Goal: Task Accomplishment & Management: Manage account settings

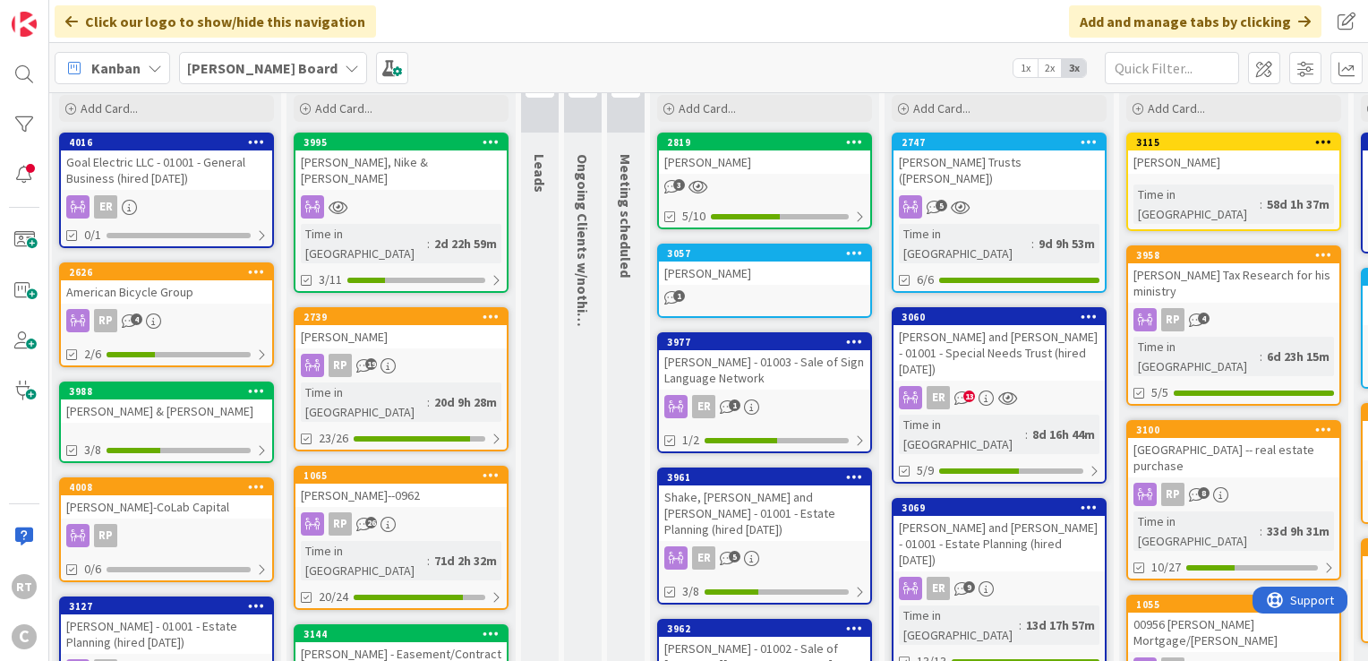
scroll to position [0, 4]
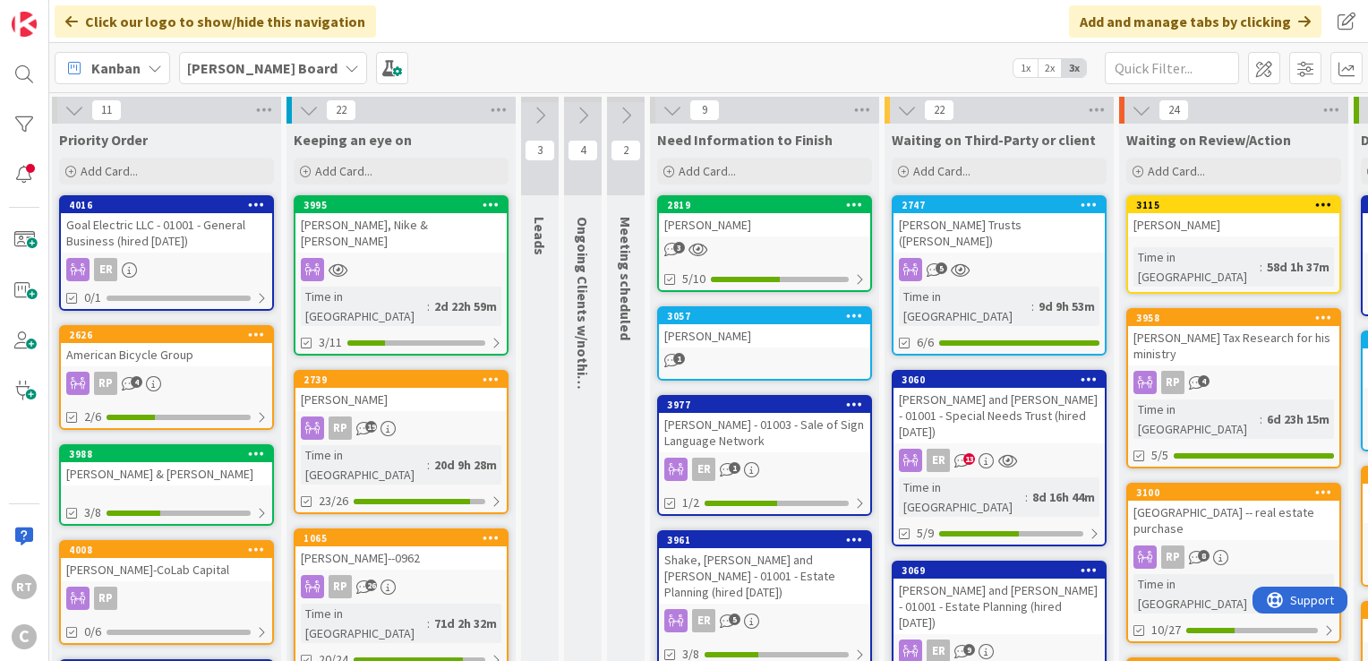
click at [376, 388] on div "[PERSON_NAME]" at bounding box center [400, 399] width 211 height 23
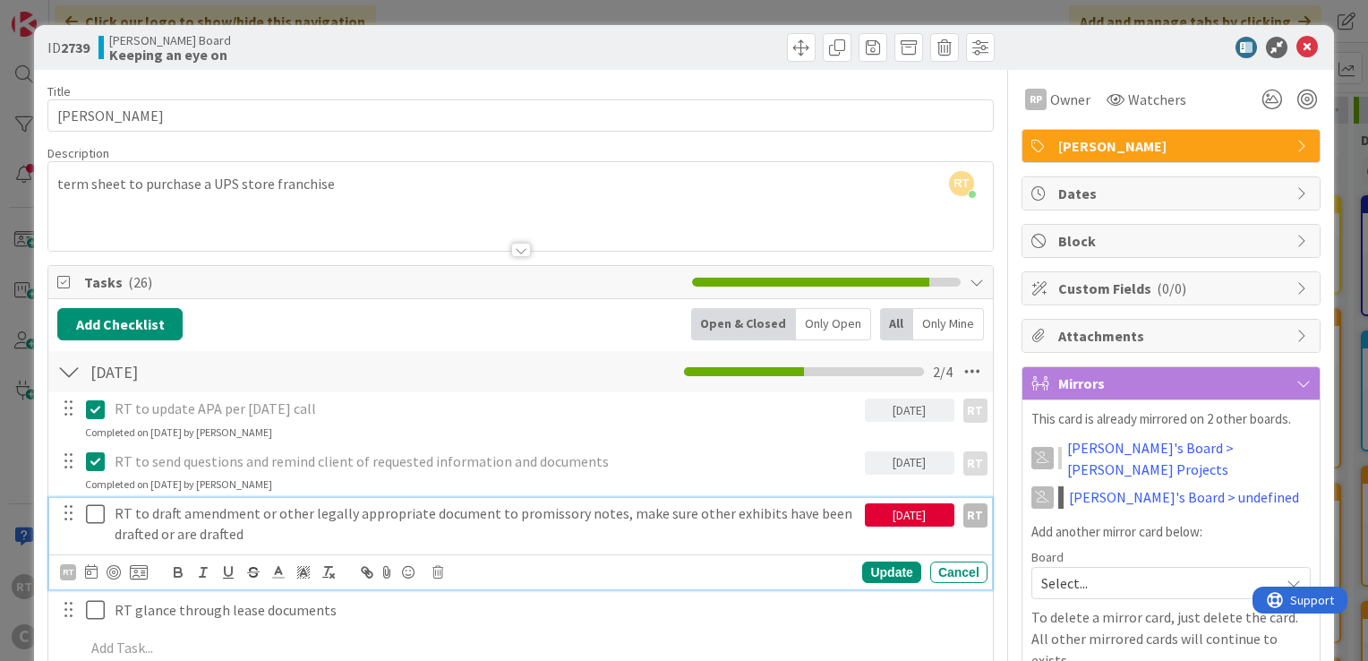
click at [90, 514] on icon at bounding box center [99, 513] width 27 height 21
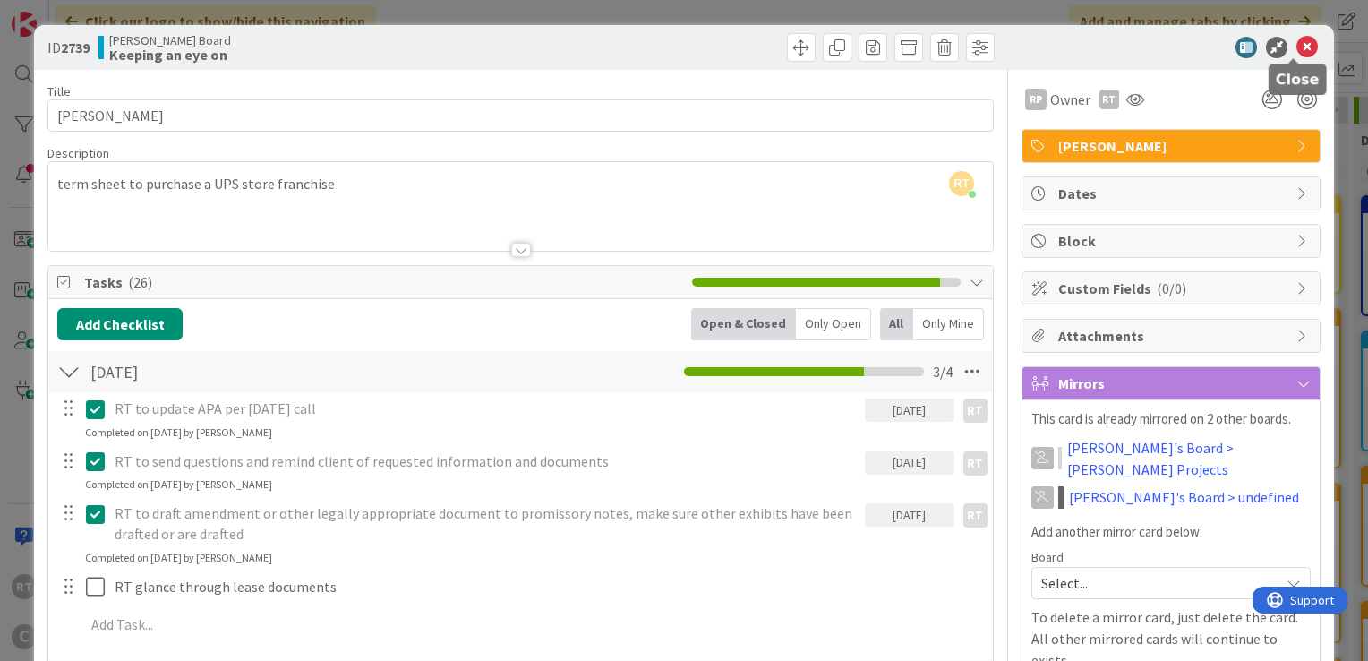
click at [1296, 48] on icon at bounding box center [1306, 47] width 21 height 21
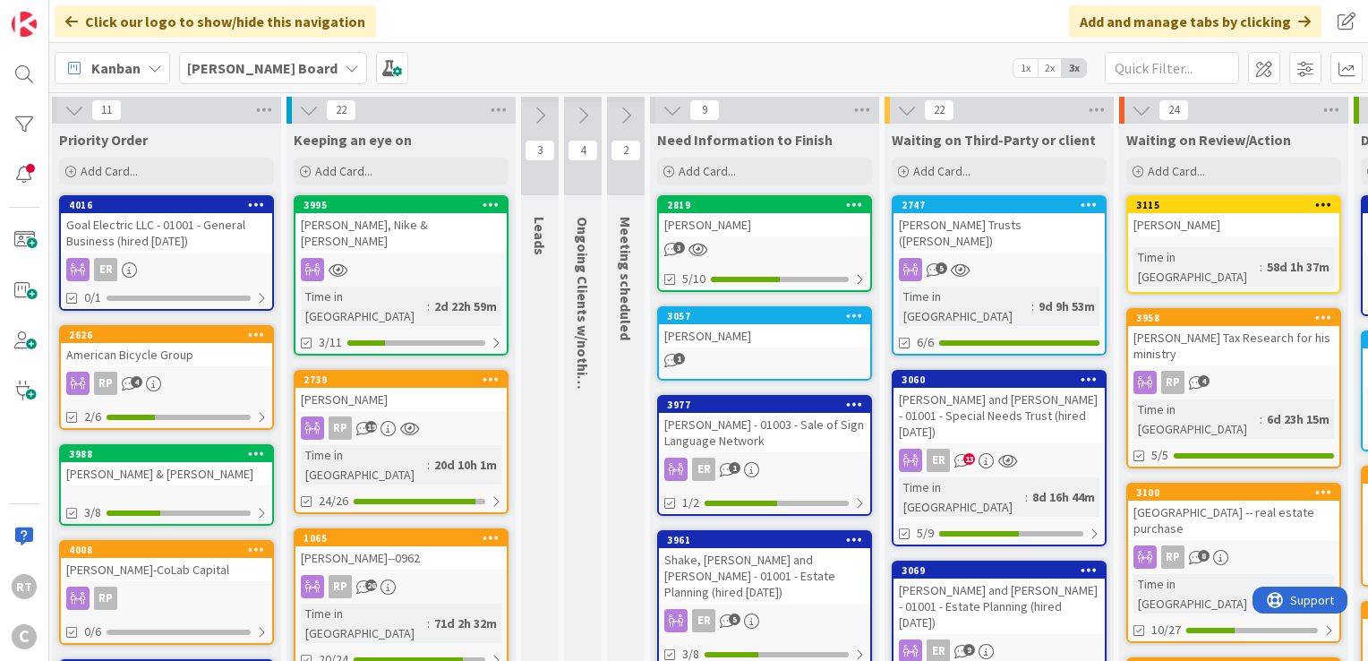
click at [518, 68] on div "[PERSON_NAME] Board 1x 2x 3x" at bounding box center [708, 67] width 1319 height 49
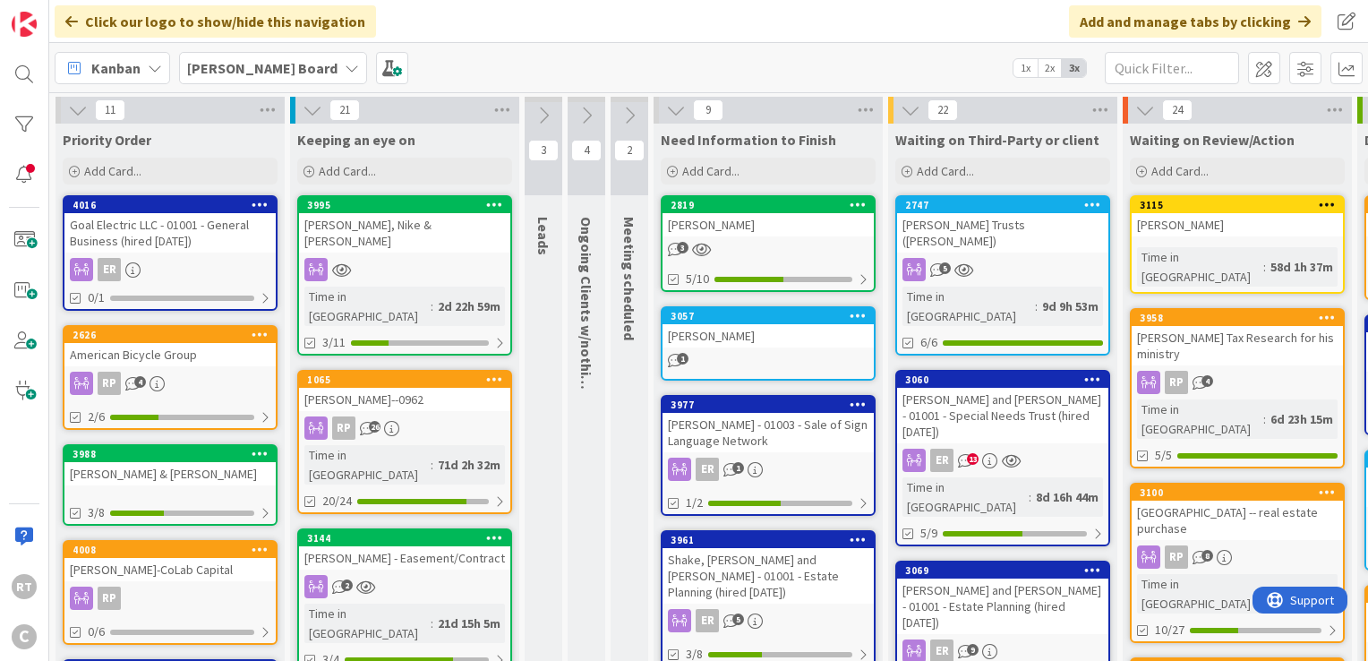
click at [623, 112] on icon at bounding box center [629, 116] width 20 height 20
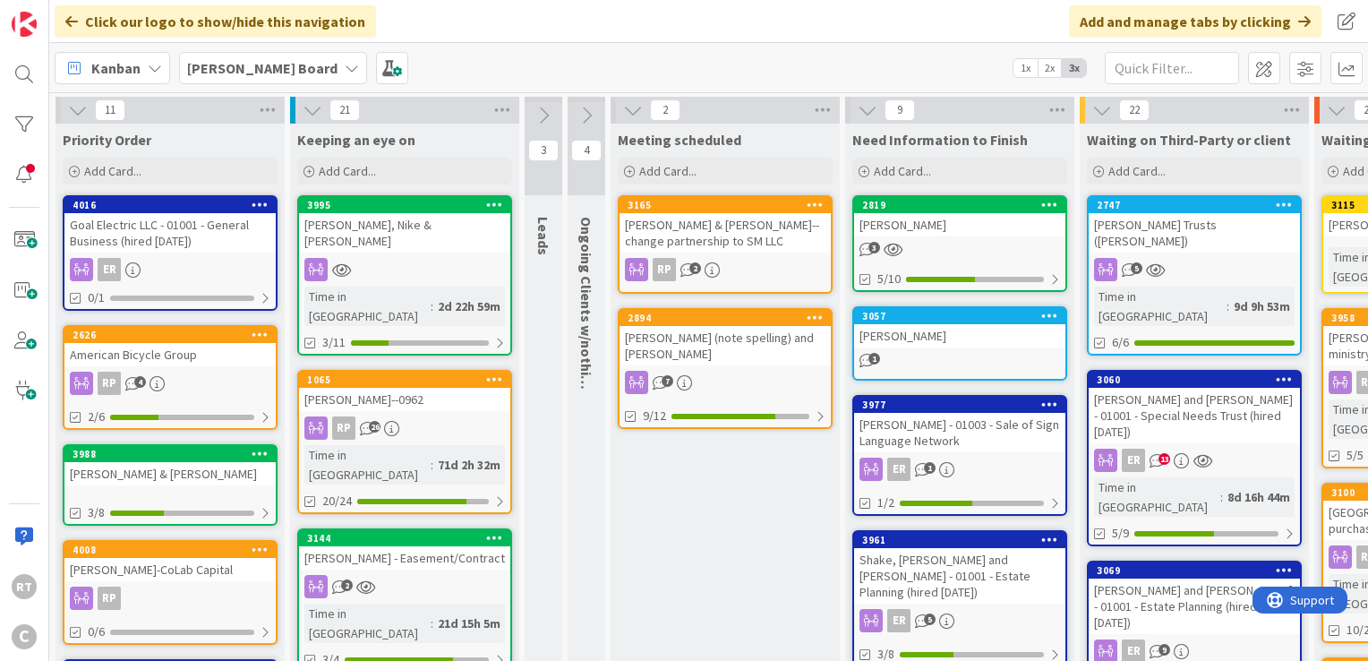
click at [623, 112] on icon at bounding box center [633, 110] width 20 height 20
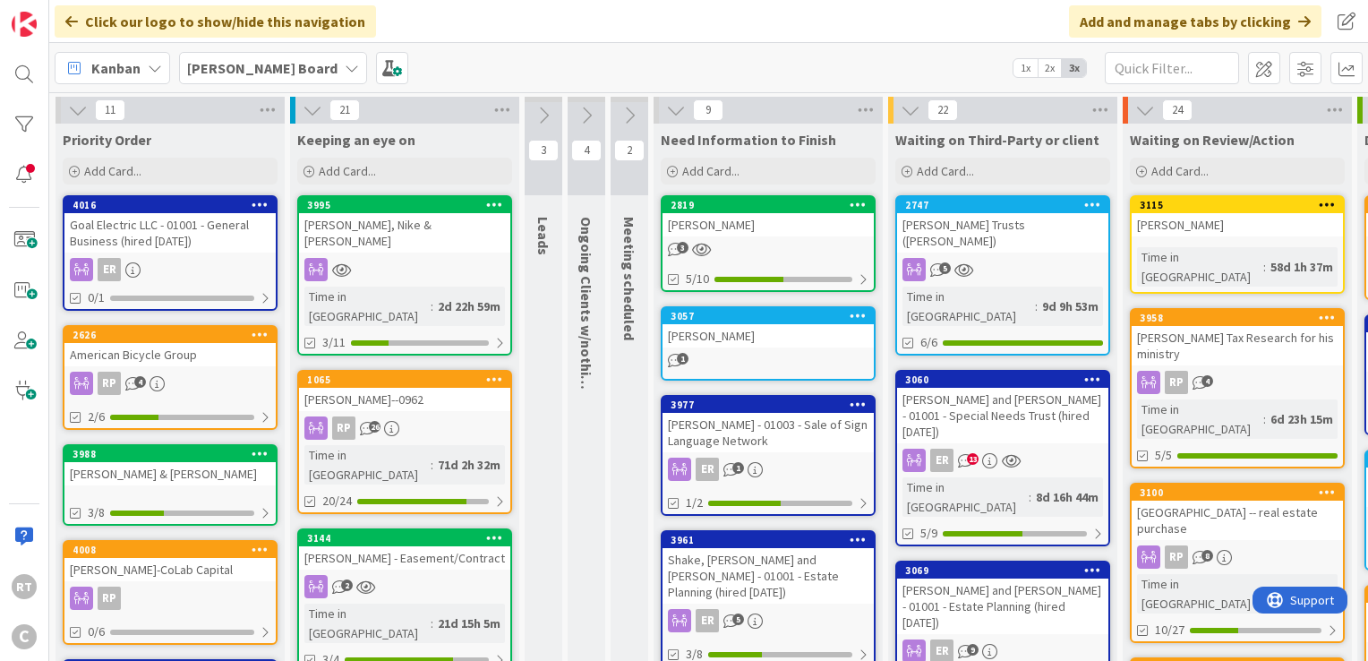
click at [592, 108] on icon at bounding box center [587, 116] width 20 height 20
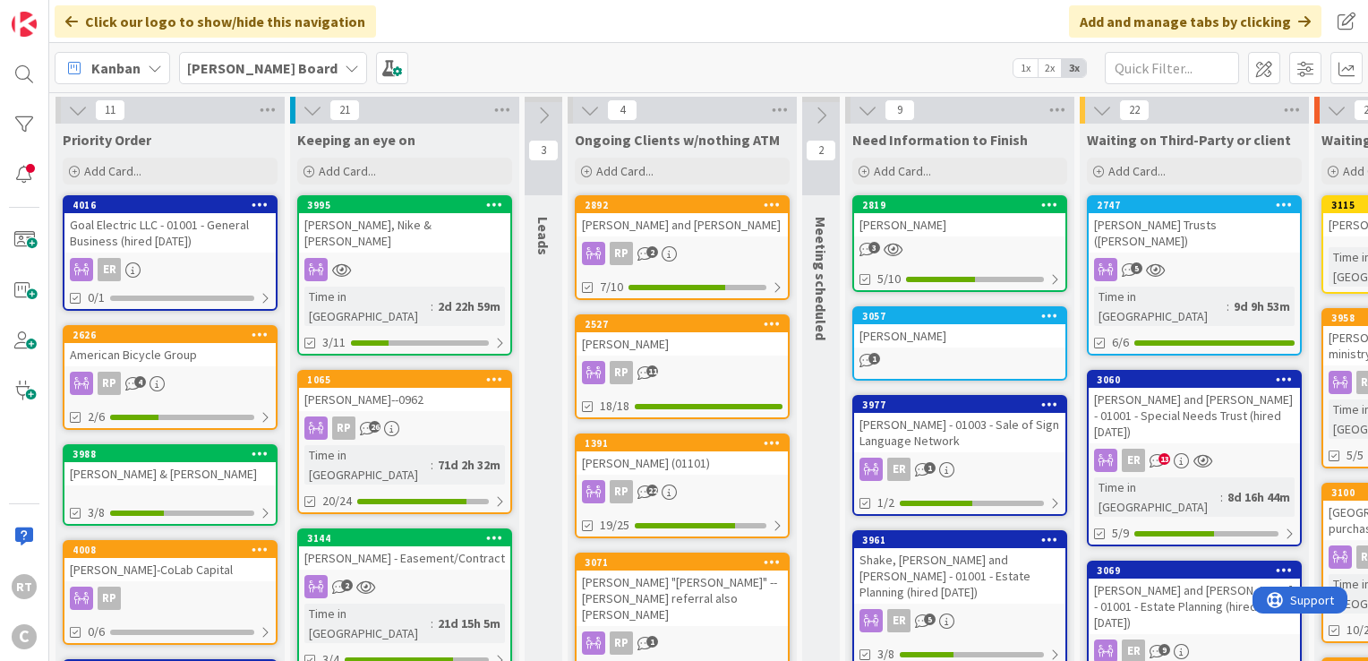
click at [592, 108] on icon at bounding box center [590, 110] width 20 height 20
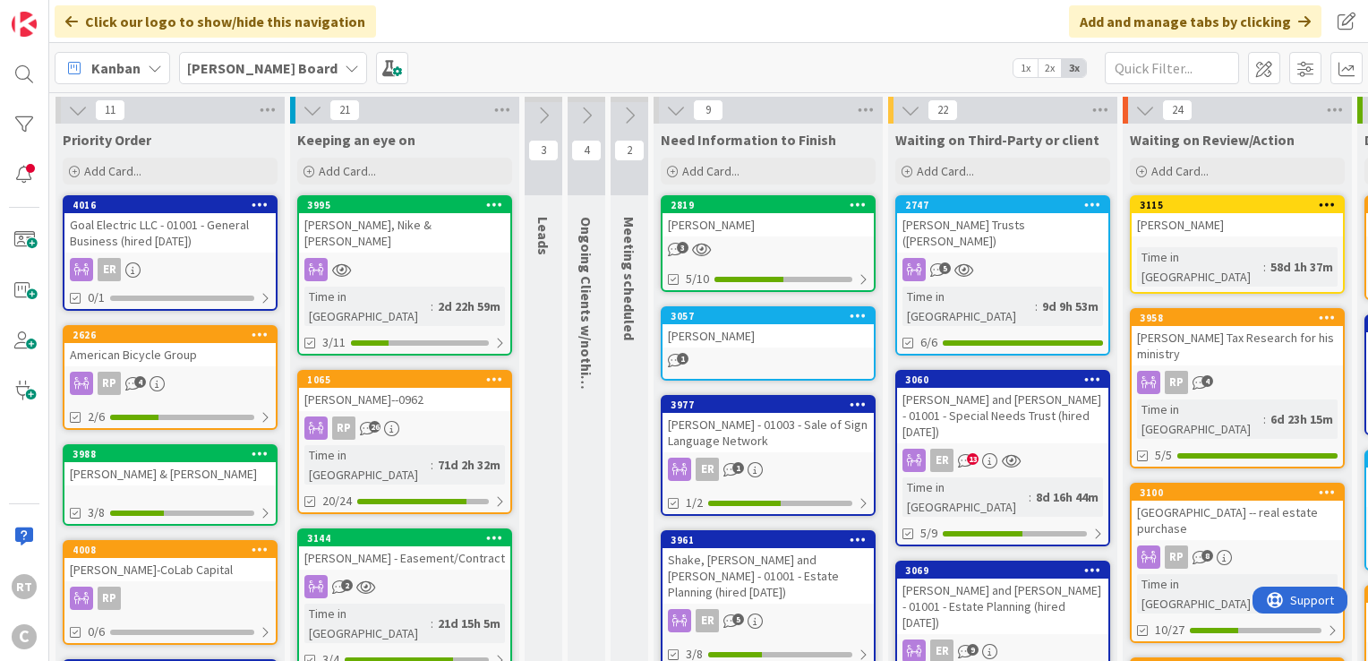
click at [548, 108] on icon at bounding box center [544, 116] width 20 height 20
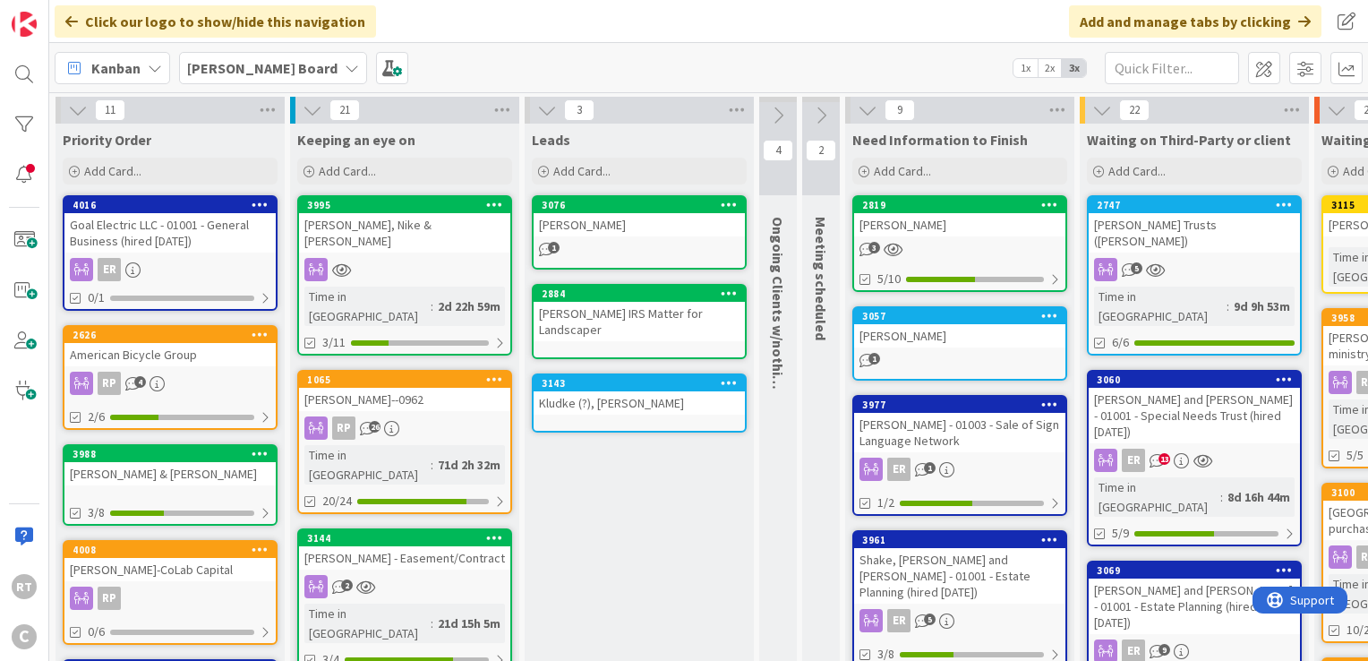
click at [741, 377] on div at bounding box center [729, 383] width 32 height 13
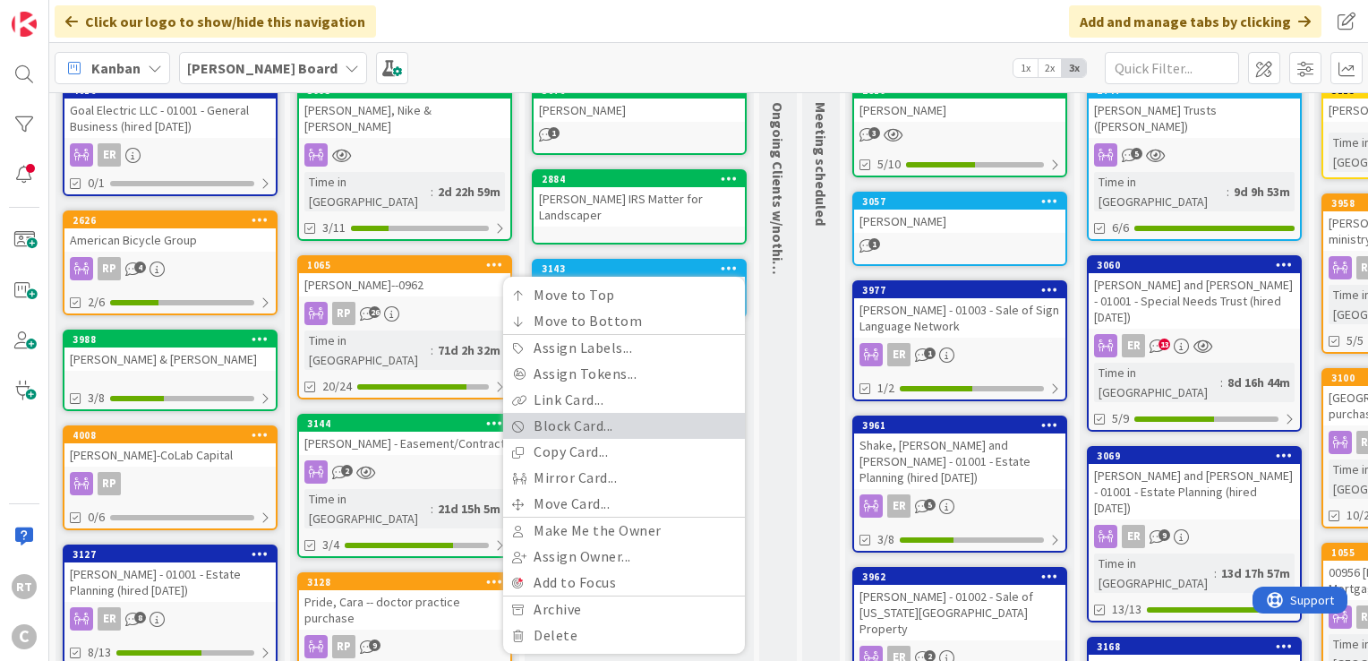
scroll to position [115, 0]
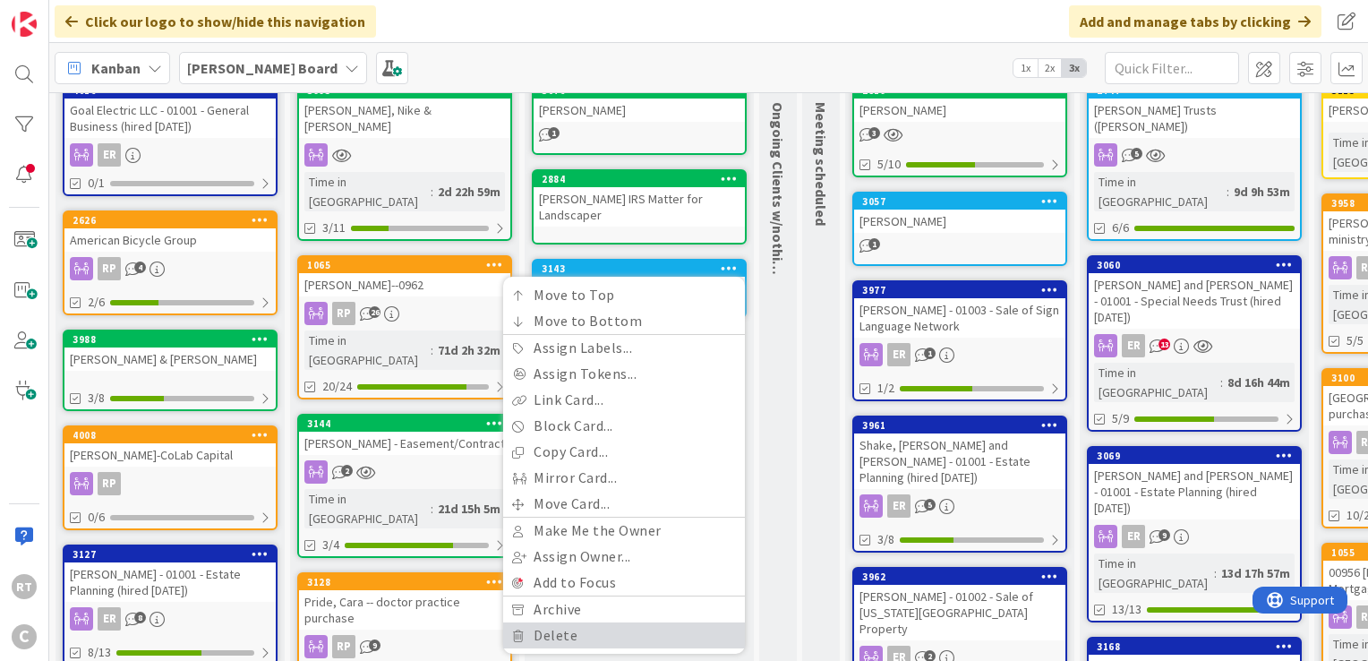
click at [547, 622] on link "Delete" at bounding box center [624, 635] width 242 height 26
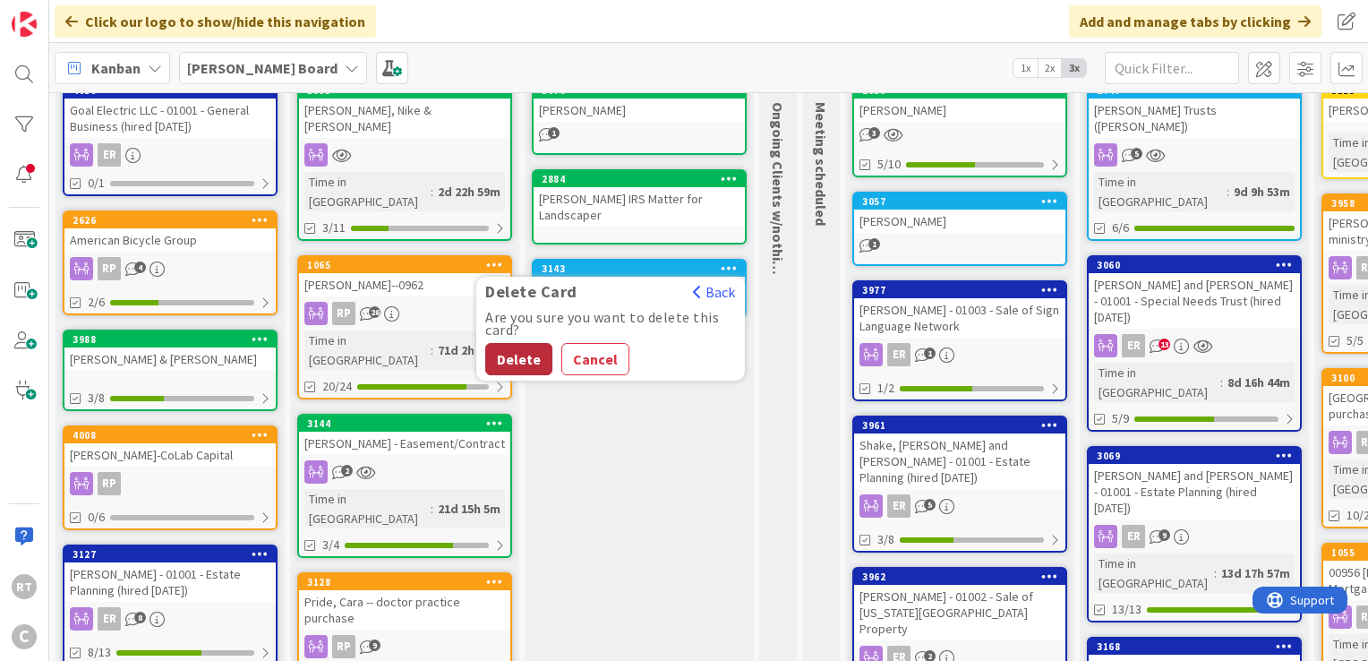
click at [541, 345] on button "Delete" at bounding box center [518, 359] width 67 height 32
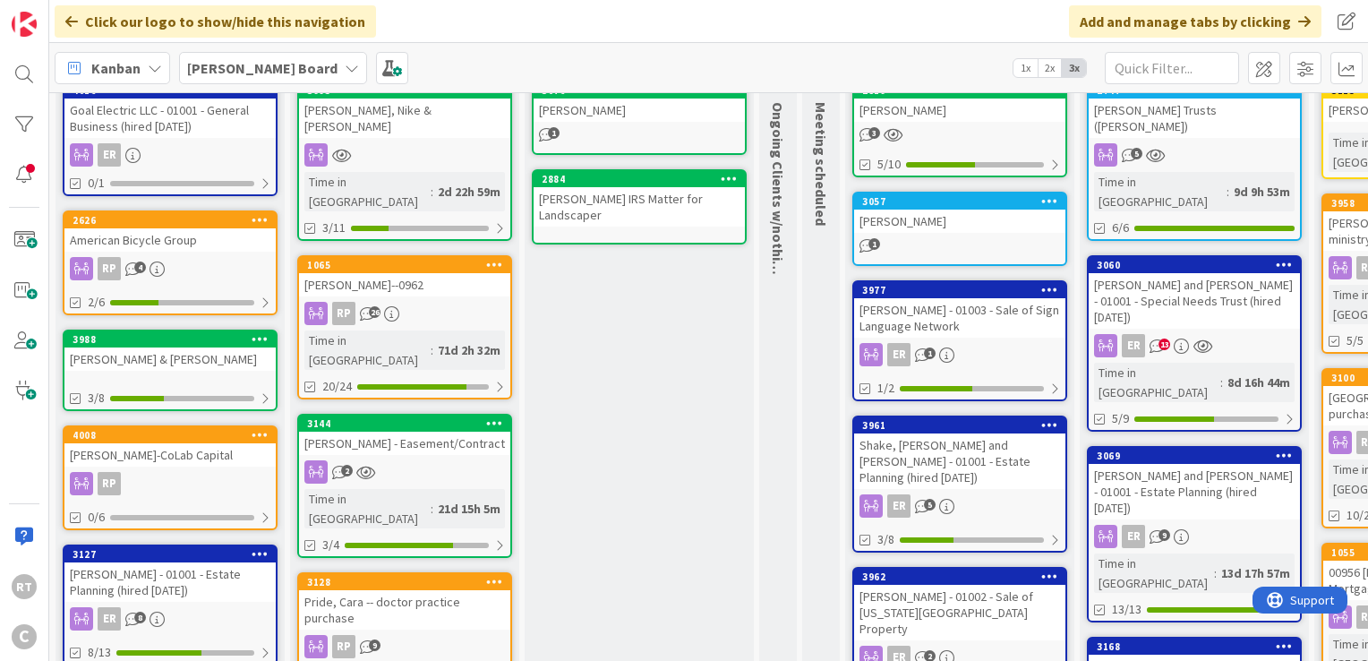
scroll to position [0, 0]
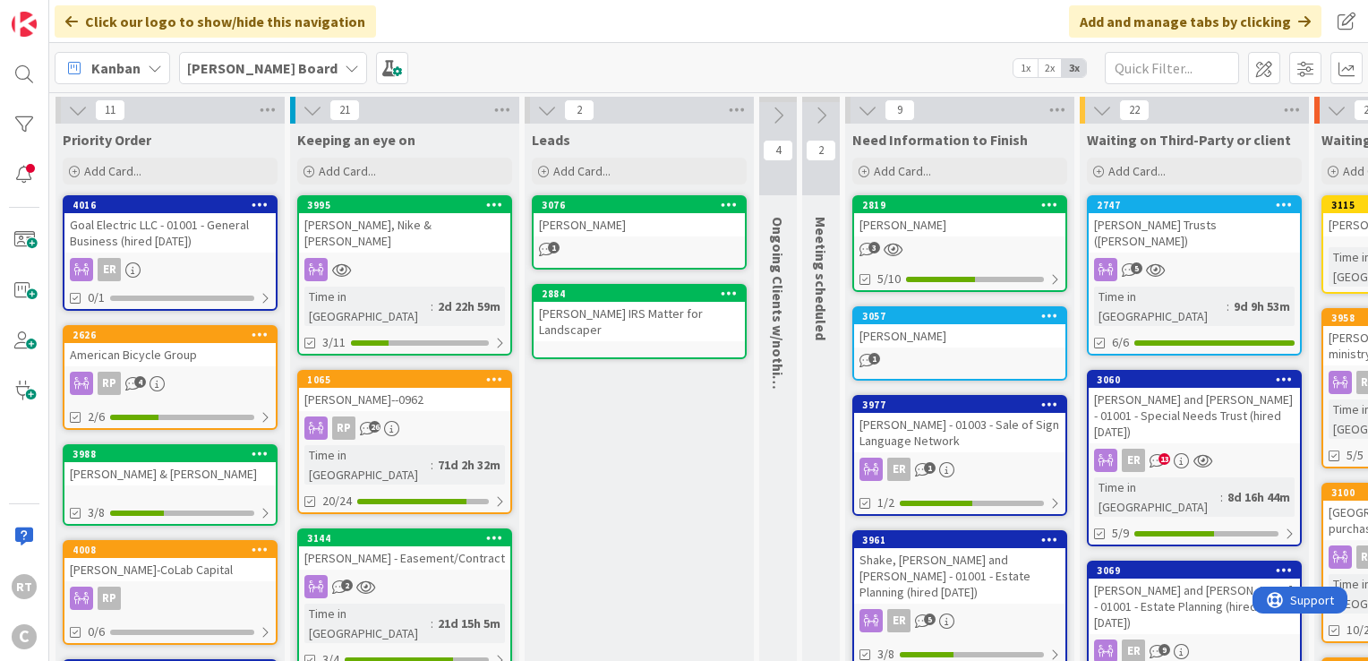
click at [557, 101] on button at bounding box center [546, 109] width 23 height 23
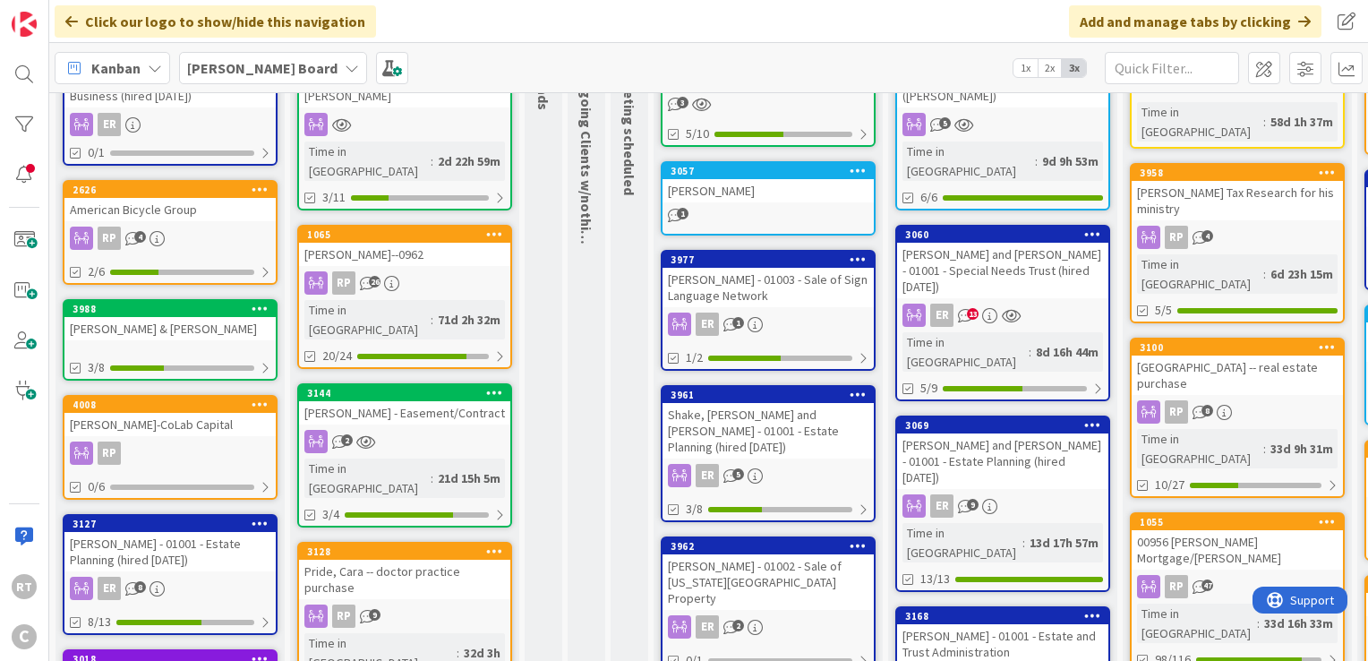
scroll to position [165, 0]
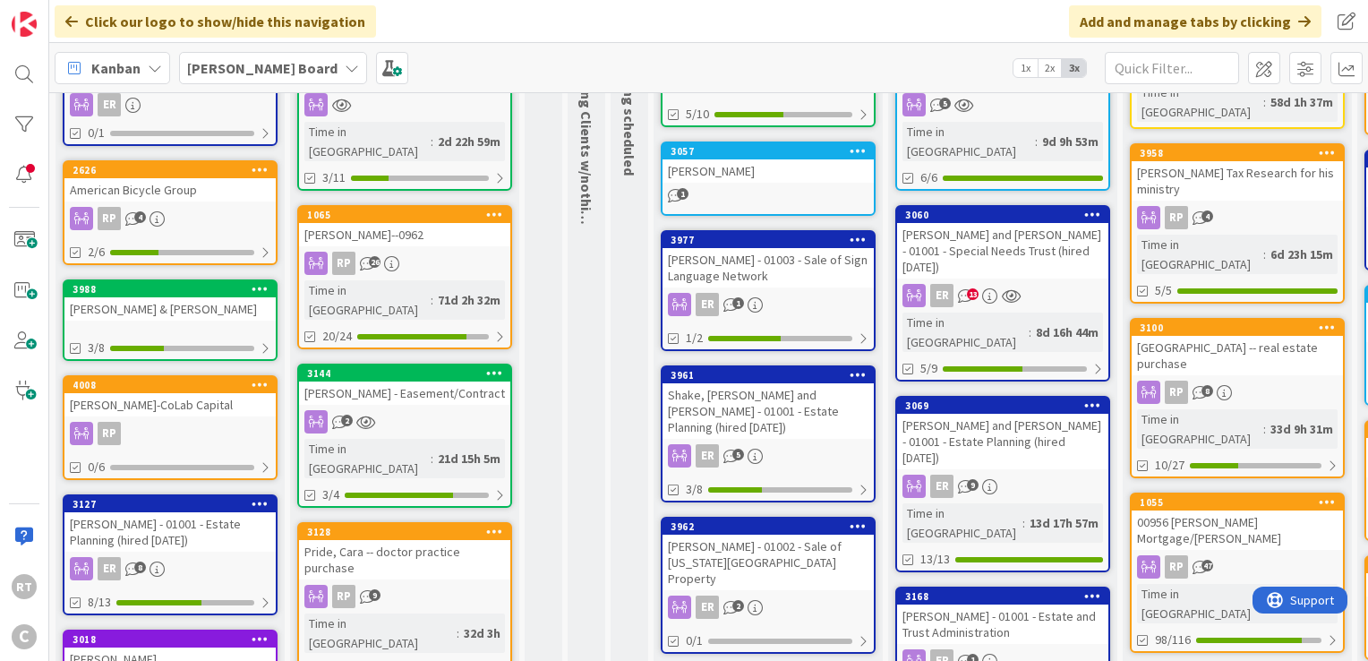
click at [174, 414] on link "4008 [PERSON_NAME]-CoLab Capital RP 0/6" at bounding box center [170, 427] width 215 height 105
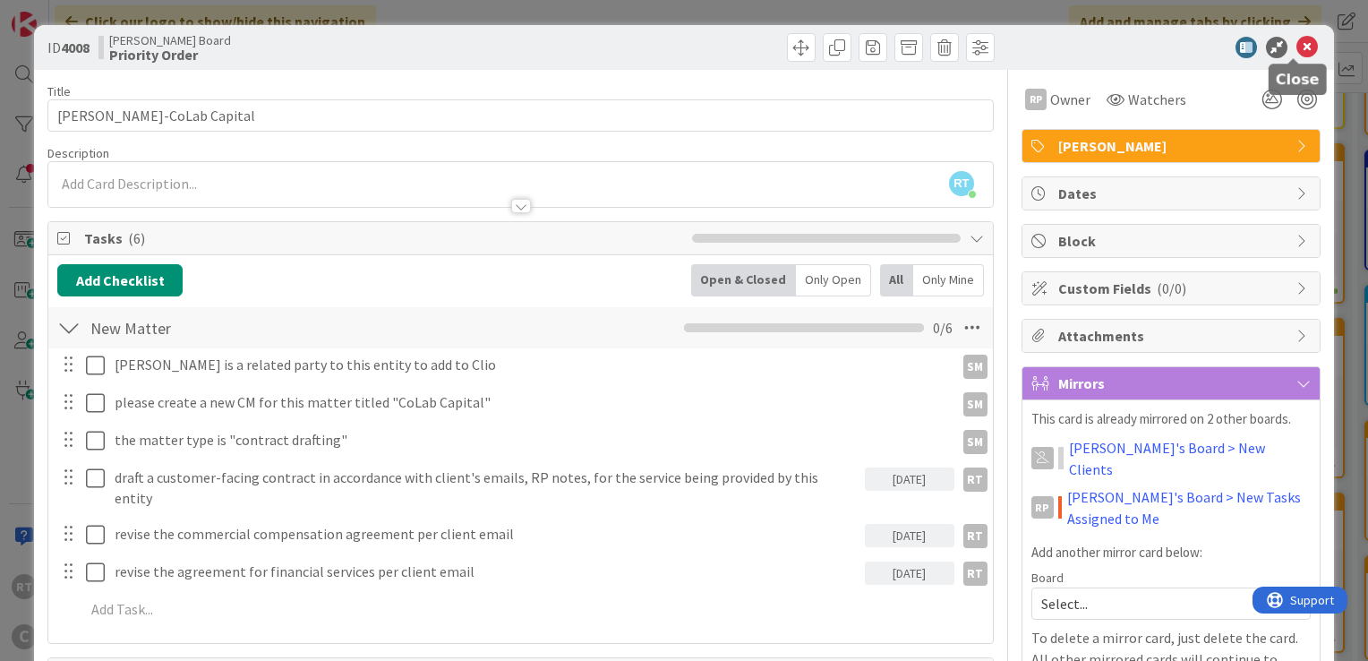
click at [1300, 44] on icon at bounding box center [1306, 47] width 21 height 21
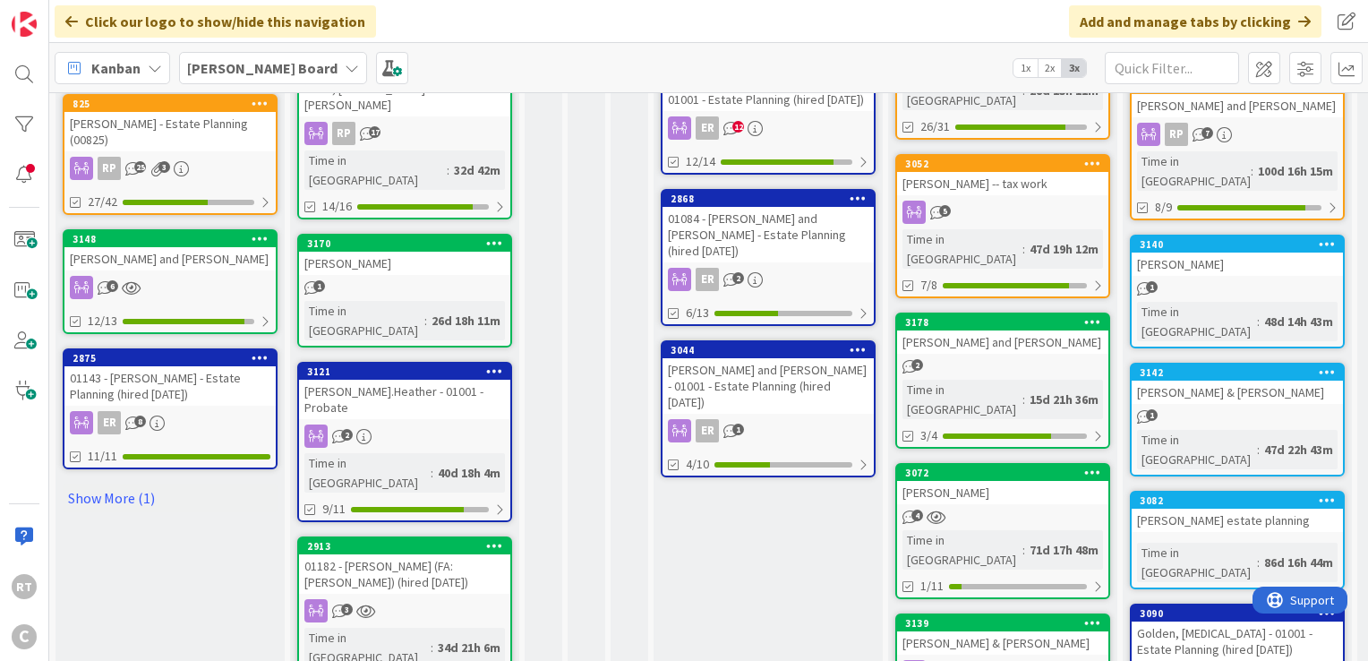
scroll to position [930, 0]
click at [132, 483] on link "Show More (1)" at bounding box center [170, 497] width 215 height 29
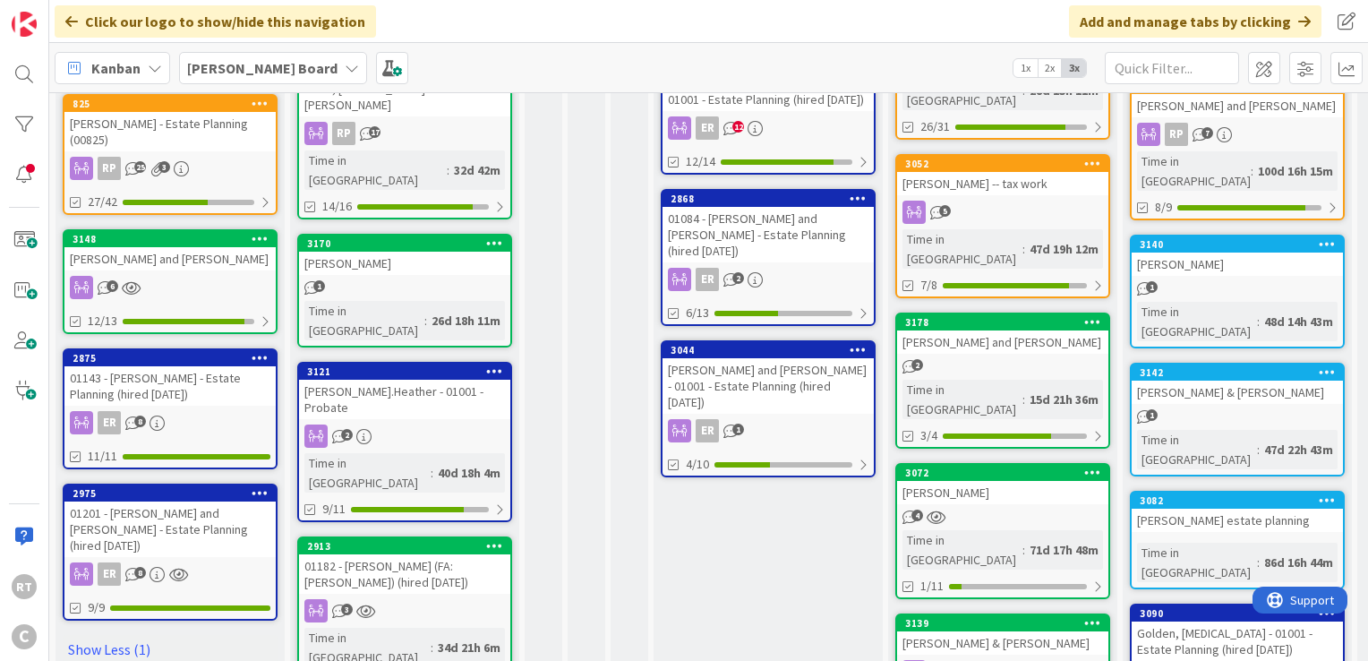
scroll to position [1012, 0]
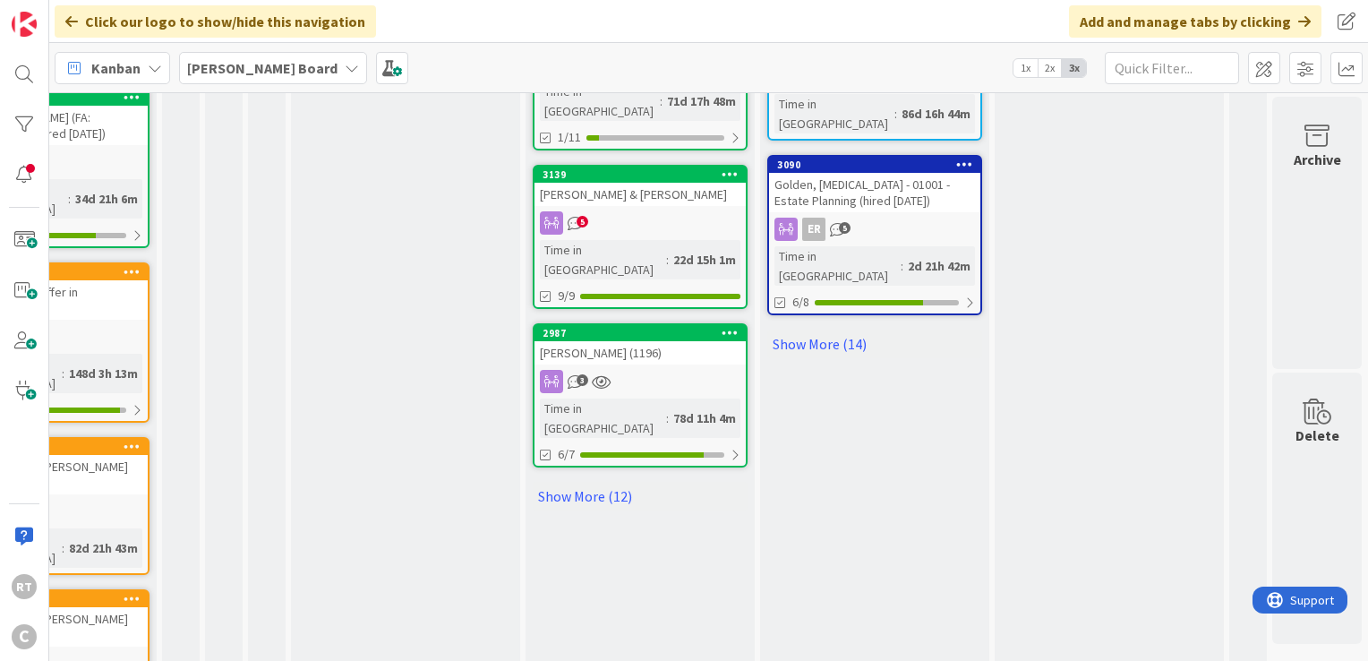
scroll to position [1379, 375]
click at [550, 482] on link "Show More (12)" at bounding box center [640, 496] width 215 height 29
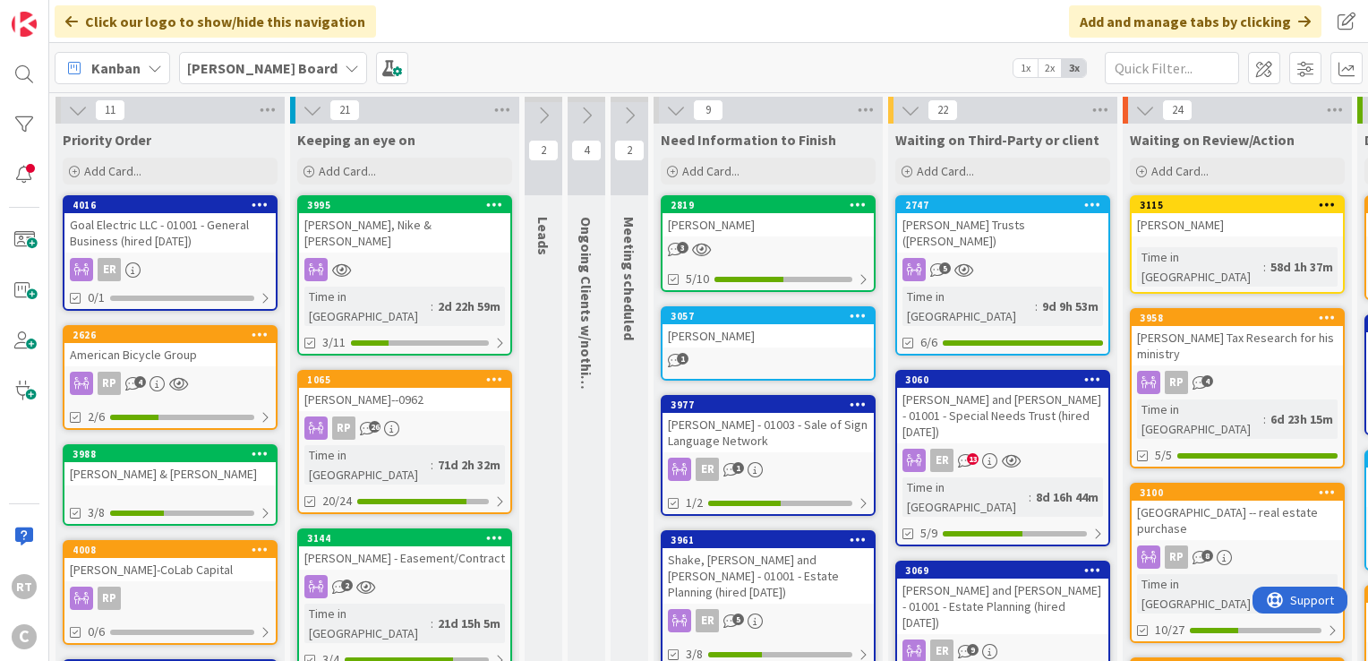
scroll to position [0, 0]
